Goal: Find specific page/section: Find specific page/section

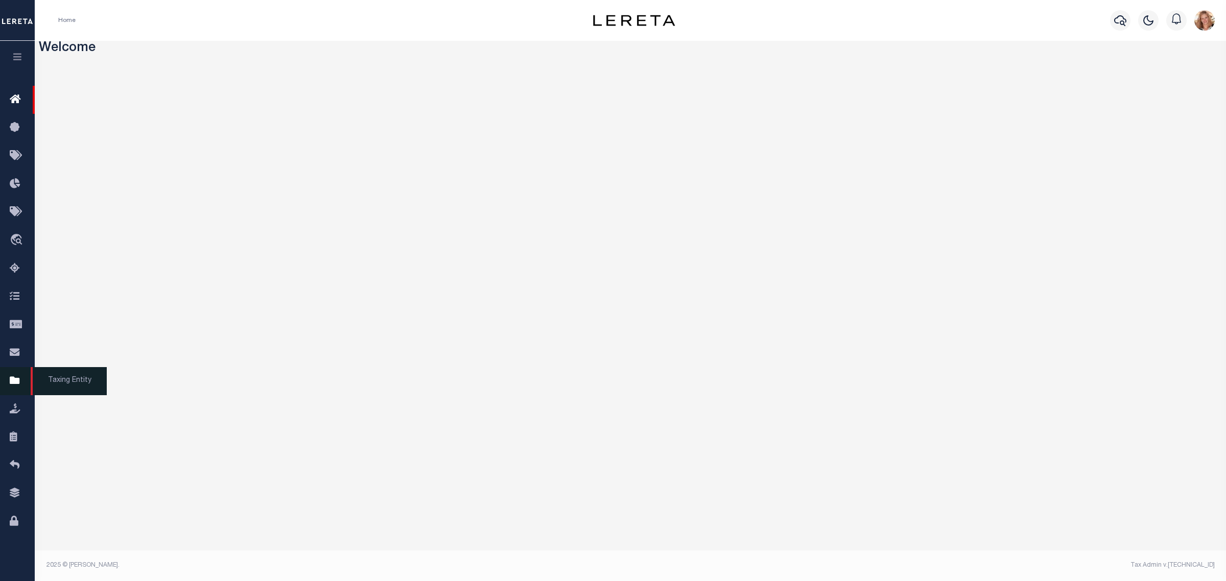
click at [14, 385] on icon at bounding box center [18, 381] width 16 height 13
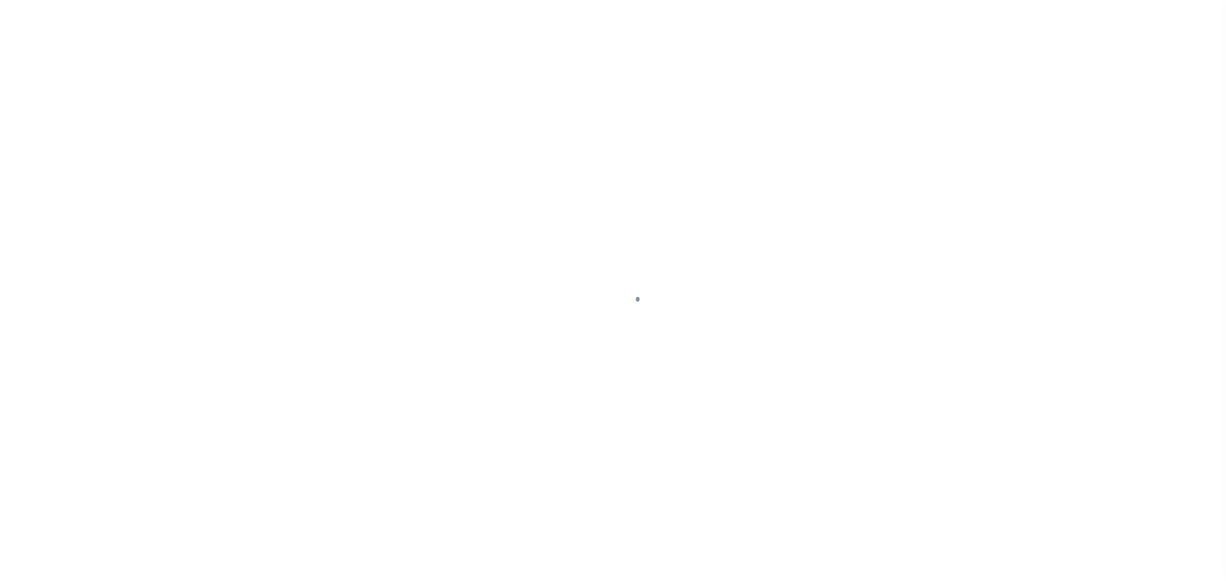
select select
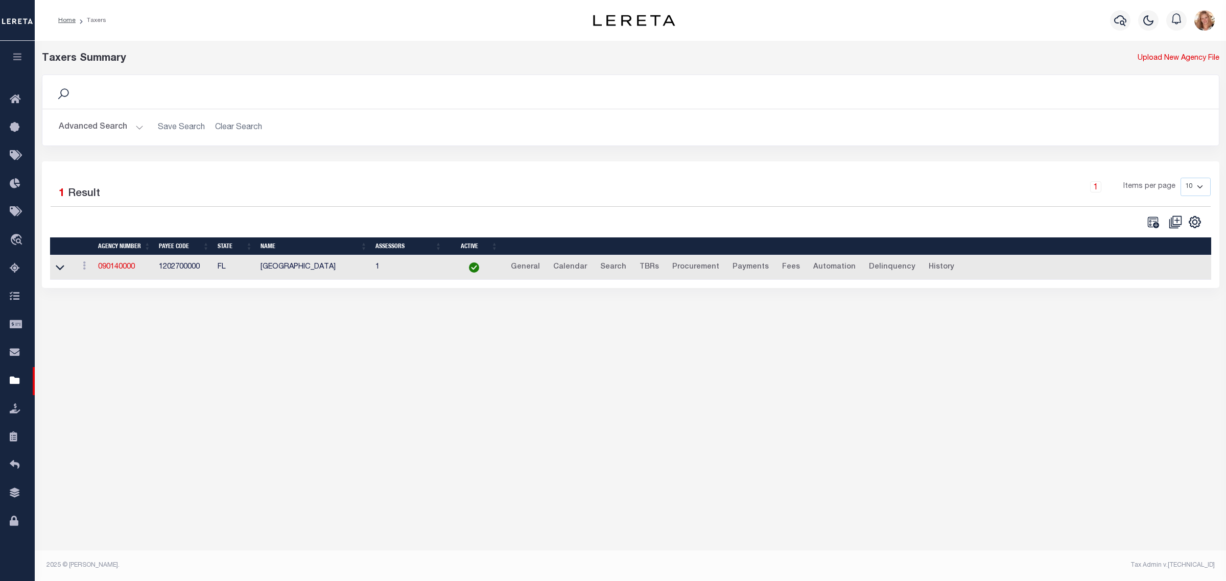
click at [116, 126] on button "Advanced Search" at bounding box center [101, 127] width 85 height 20
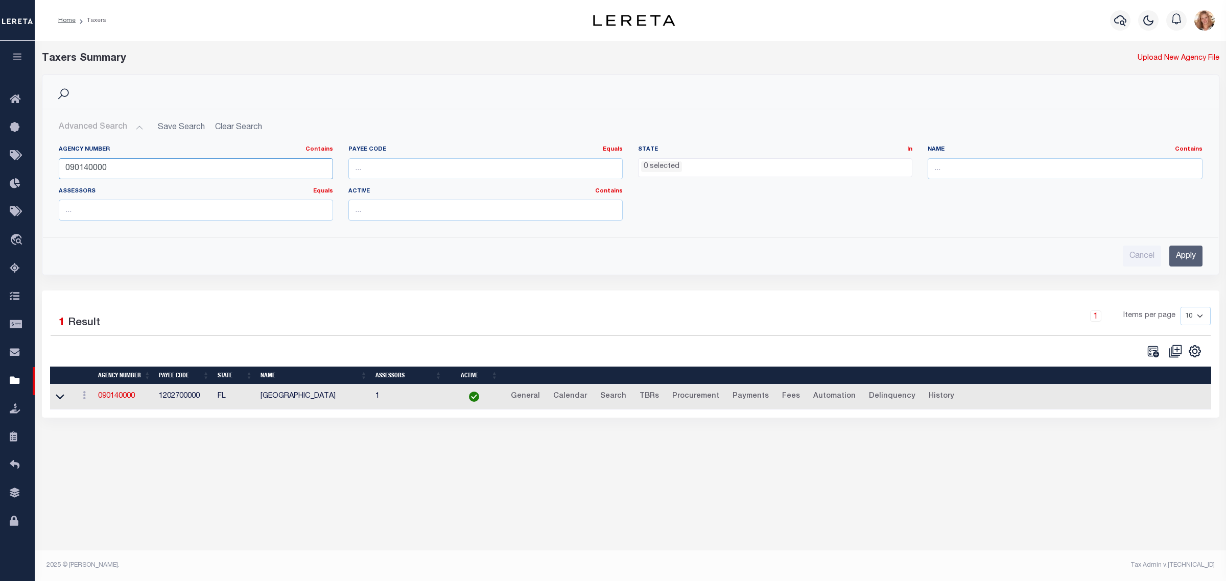
click at [88, 170] on input "090140000" at bounding box center [196, 168] width 274 height 21
click at [90, 169] on input "090140000" at bounding box center [196, 168] width 274 height 21
click at [796, 170] on ul "0 selected" at bounding box center [775, 166] width 273 height 14
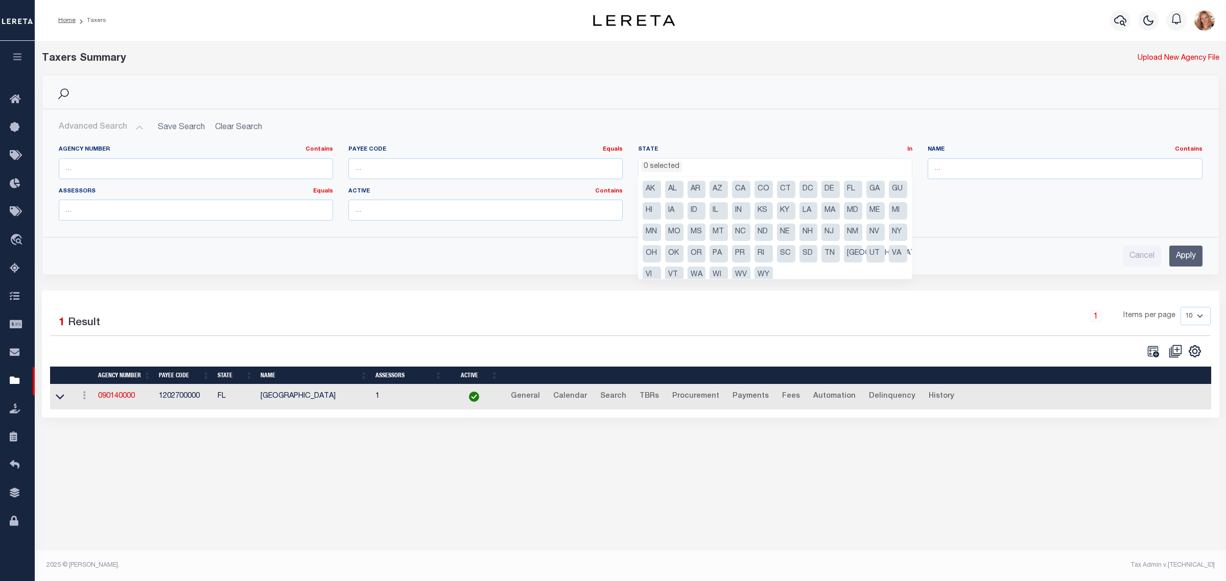
click at [684, 274] on li "VT" at bounding box center [674, 275] width 18 height 17
select select "VT"
drag, startPoint x: 966, startPoint y: 170, endPoint x: 1000, endPoint y: 123, distance: 57.8
click at [966, 170] on input "text" at bounding box center [1065, 168] width 274 height 21
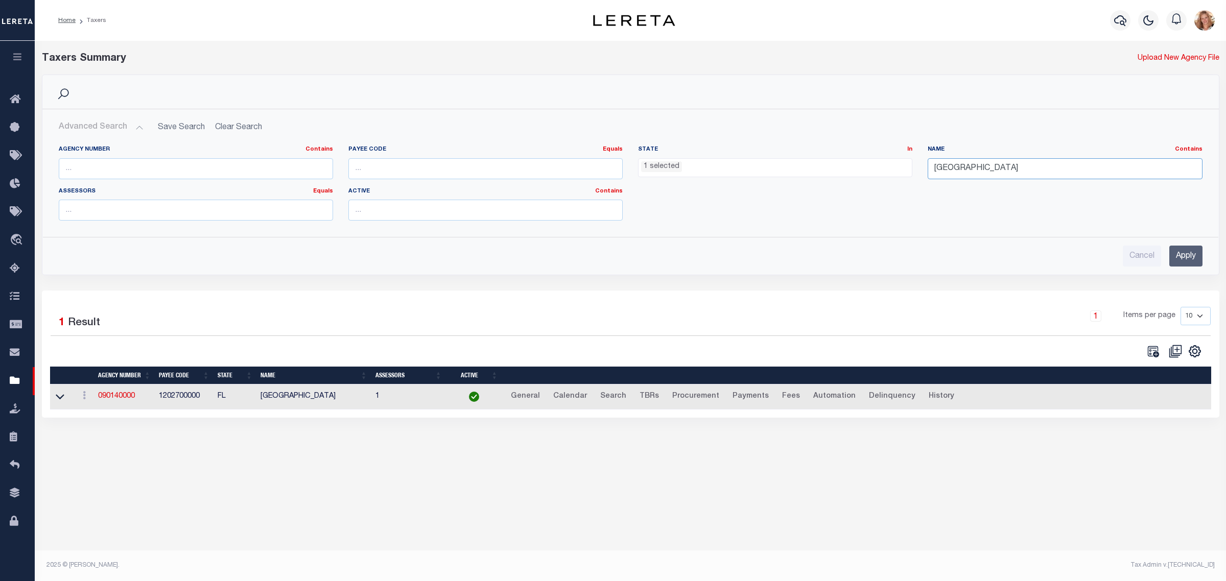
type input "BRIGHTON"
click at [1188, 258] on input "Apply" at bounding box center [1185, 256] width 33 height 21
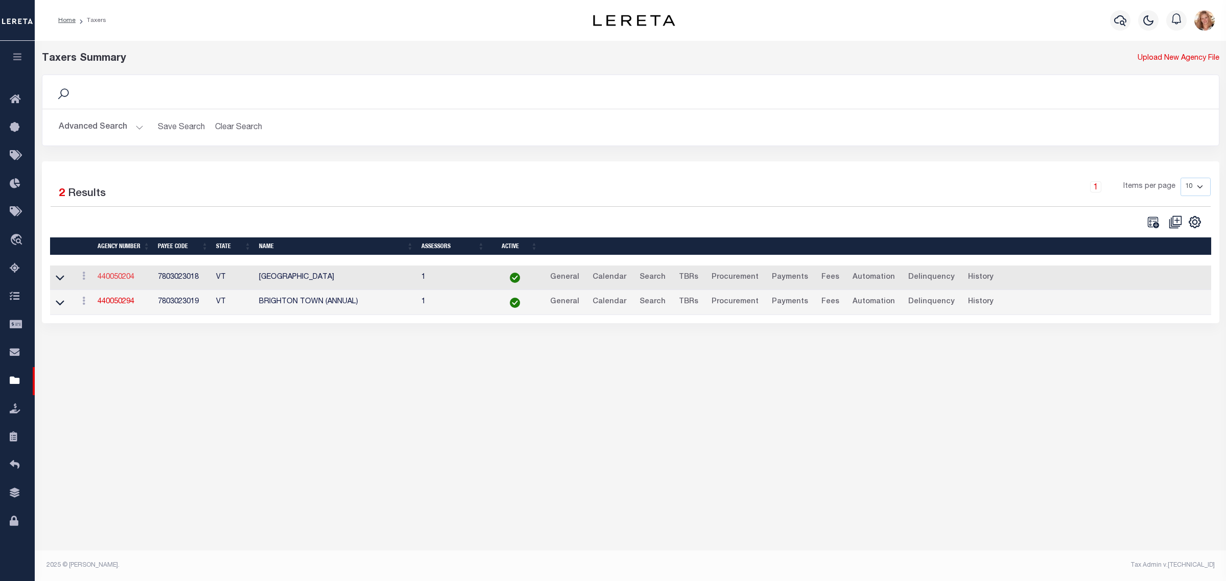
click at [123, 277] on link "440050204" at bounding box center [116, 277] width 37 height 7
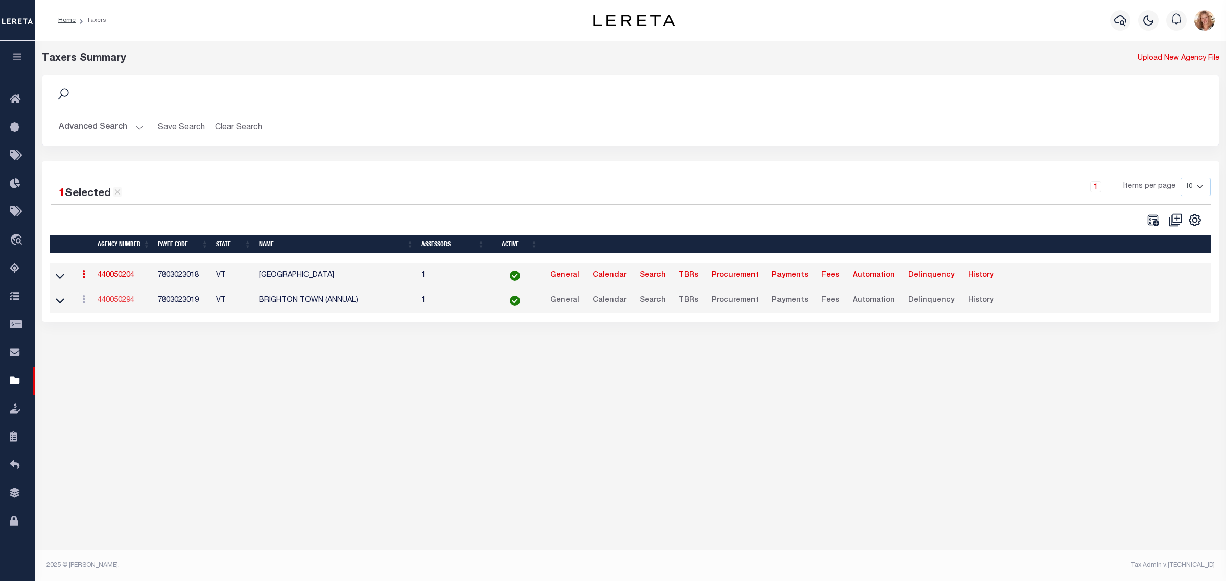
click at [125, 303] on link "440050294" at bounding box center [116, 300] width 37 height 7
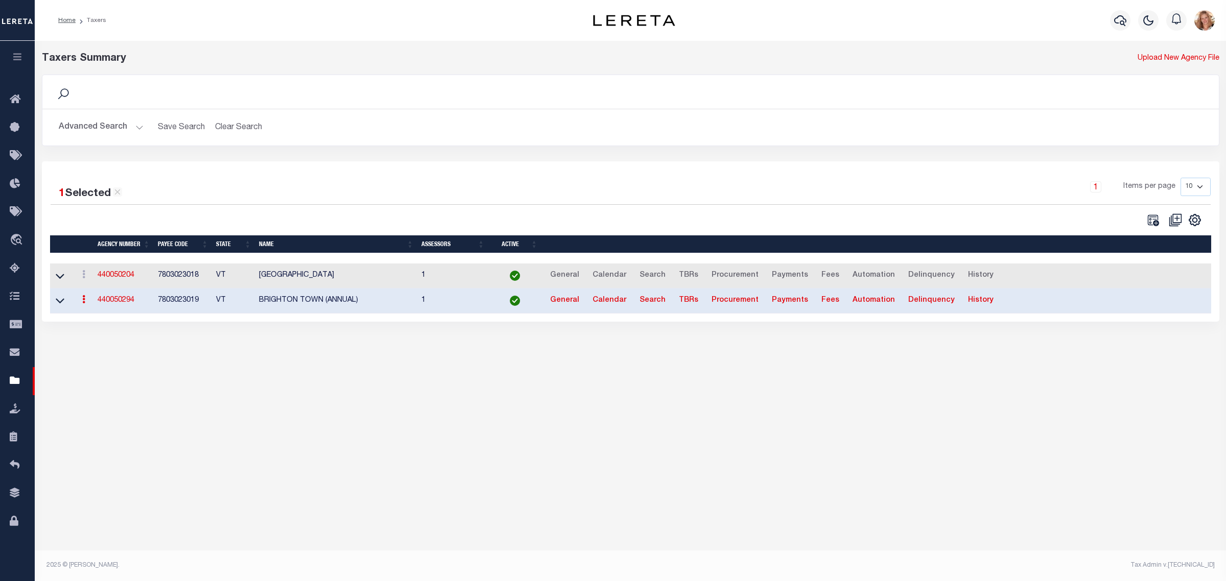
click at [361, 516] on div "Taxers Summary Upload New Agency File Search Advanced Search Save Search Clear …" at bounding box center [630, 302] width 1191 height 523
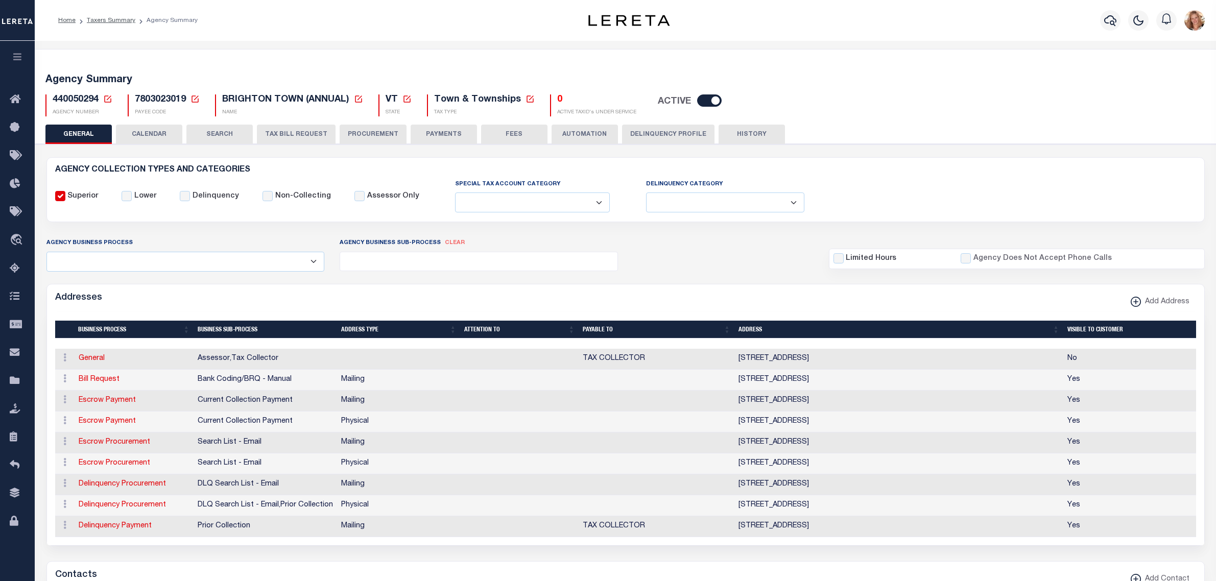
select select
